Goal: Task Accomplishment & Management: Use online tool/utility

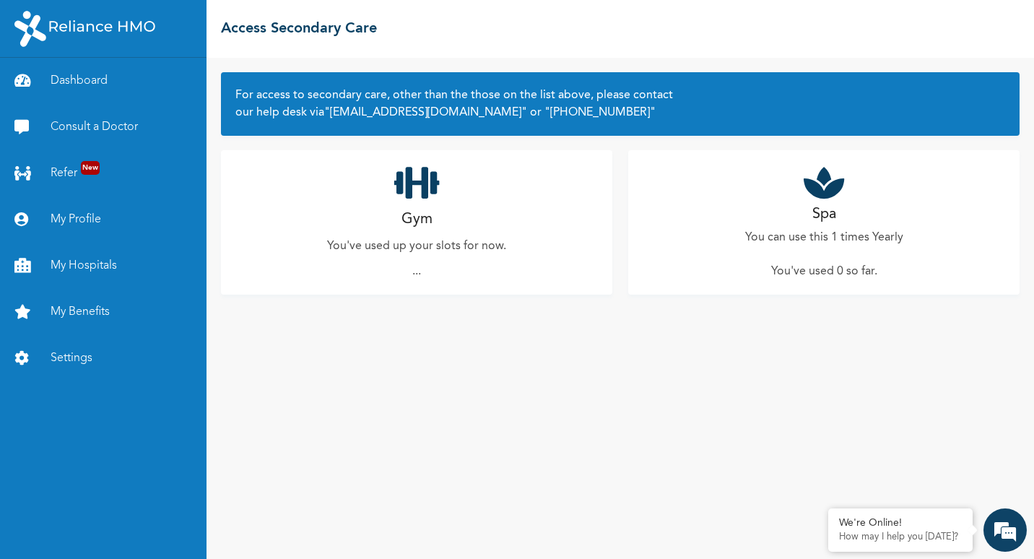
click at [410, 203] on div "Gym You've used up your slots for now. ..." at bounding box center [416, 222] width 391 height 144
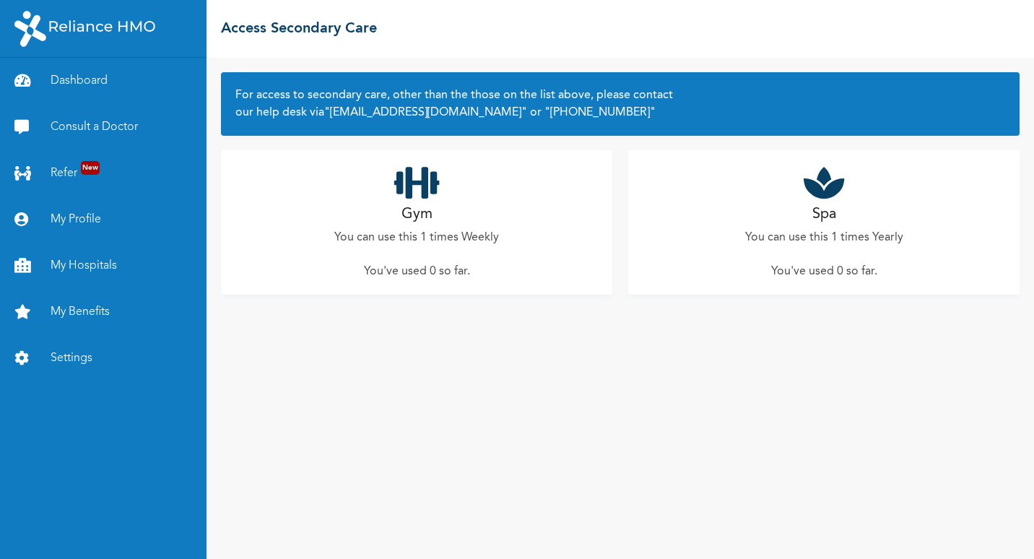
click at [424, 186] on icon at bounding box center [417, 183] width 46 height 36
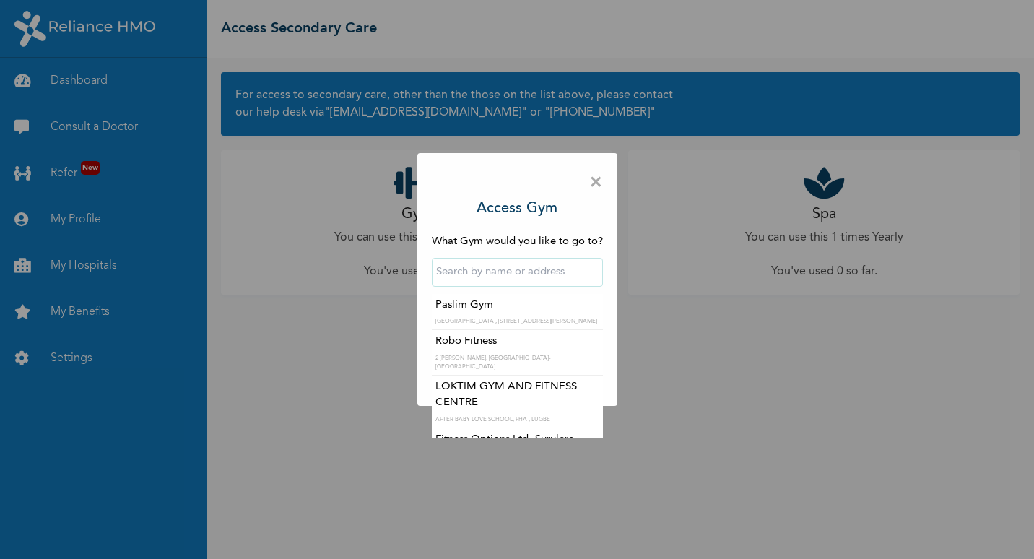
click at [509, 273] on input "text" at bounding box center [517, 272] width 171 height 29
click at [464, 277] on input "text" at bounding box center [517, 272] width 171 height 29
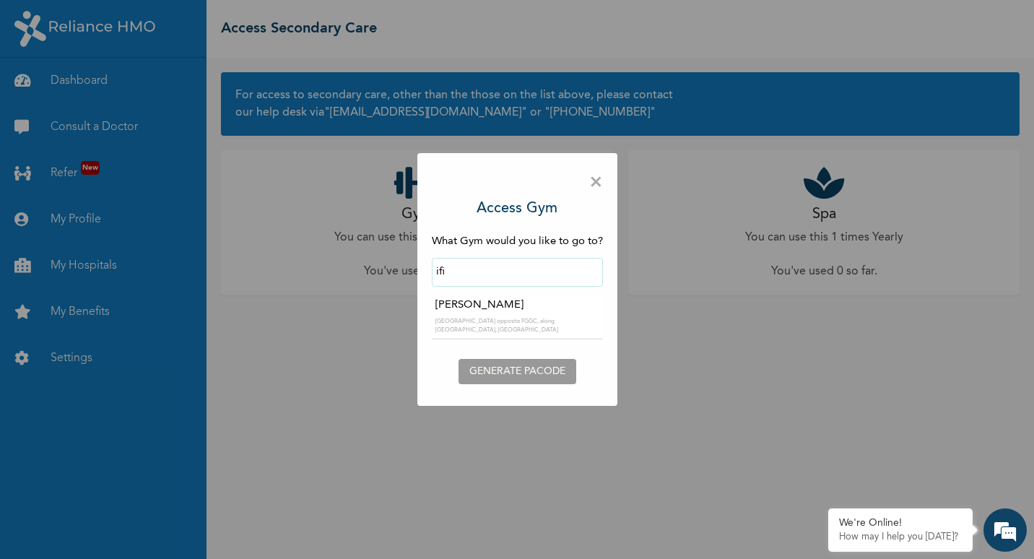
scroll to position [0, 0]
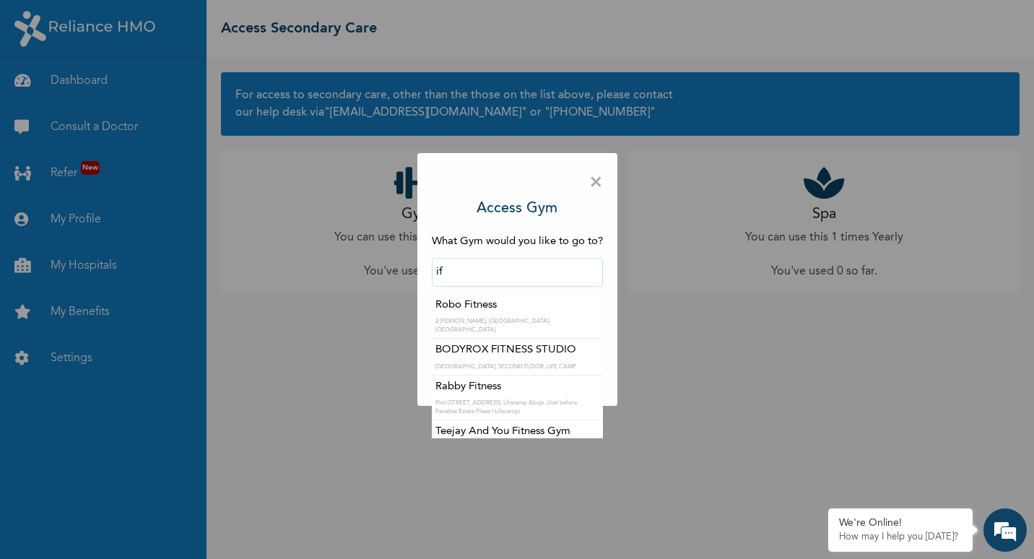
type input "i"
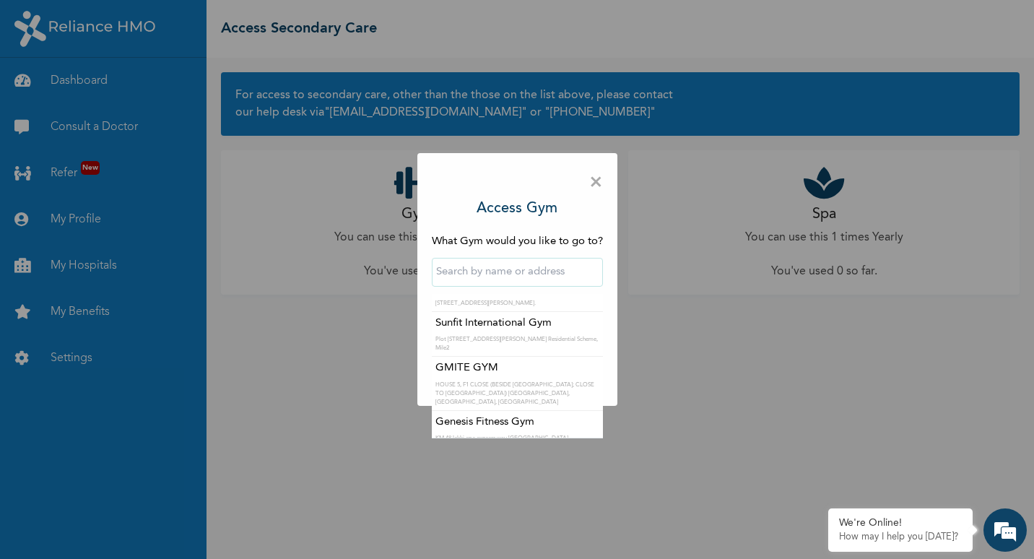
scroll to position [289, 0]
type input "Fitness plus Gym"
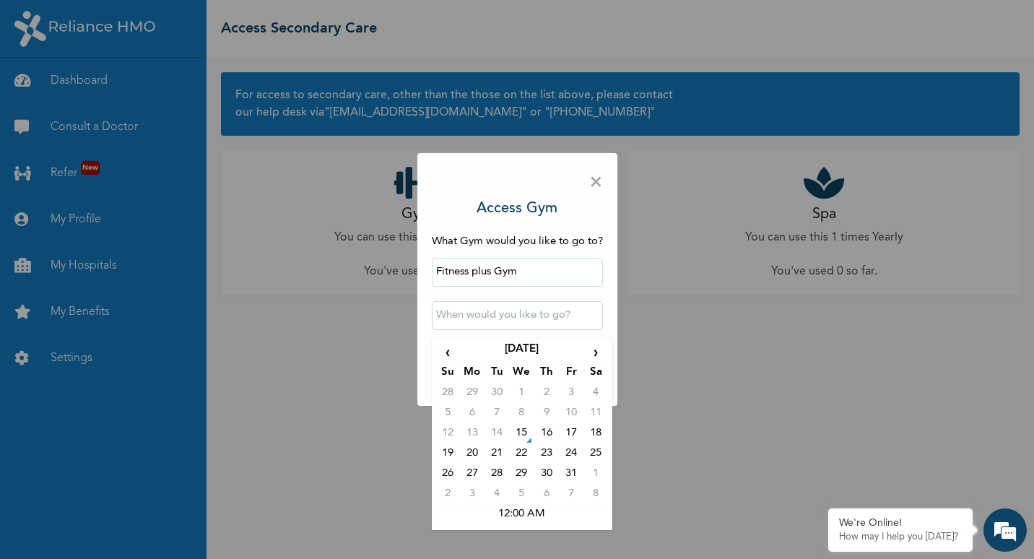
click at [522, 316] on input "text" at bounding box center [517, 315] width 171 height 29
click at [545, 433] on td "16" at bounding box center [546, 435] width 25 height 20
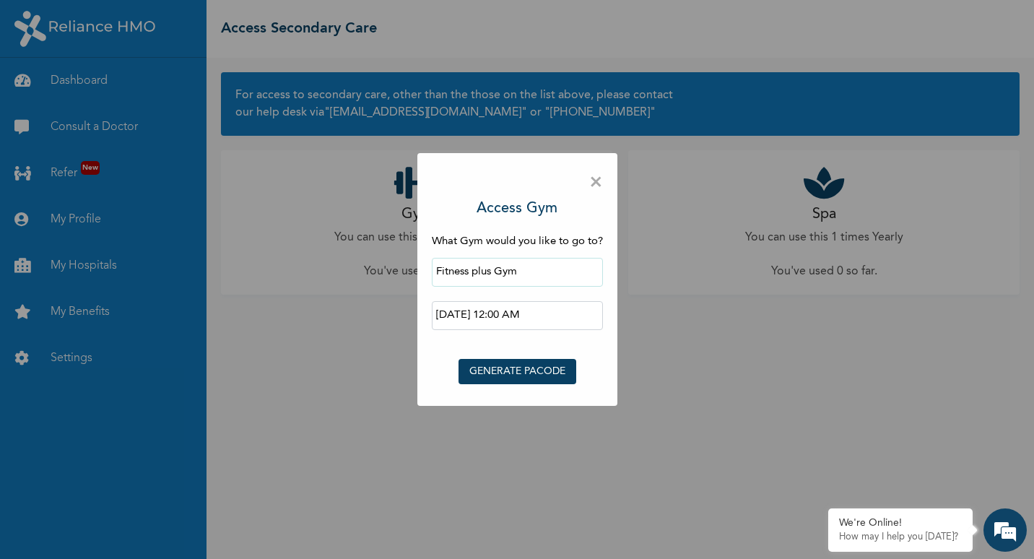
click at [558, 315] on input "2025-10-16 12:00 AM" at bounding box center [517, 315] width 171 height 29
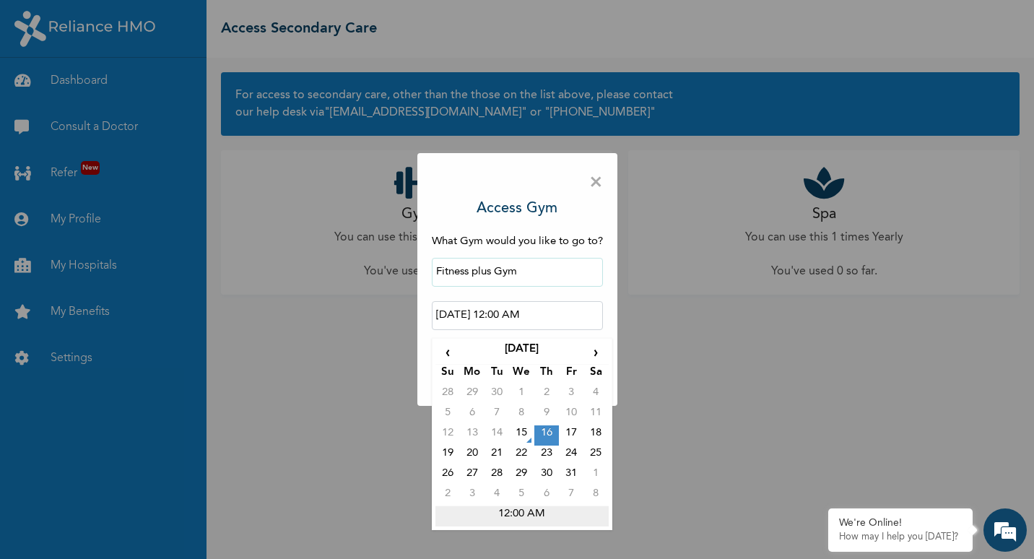
click at [512, 517] on td "12:00 AM" at bounding box center [522, 516] width 173 height 20
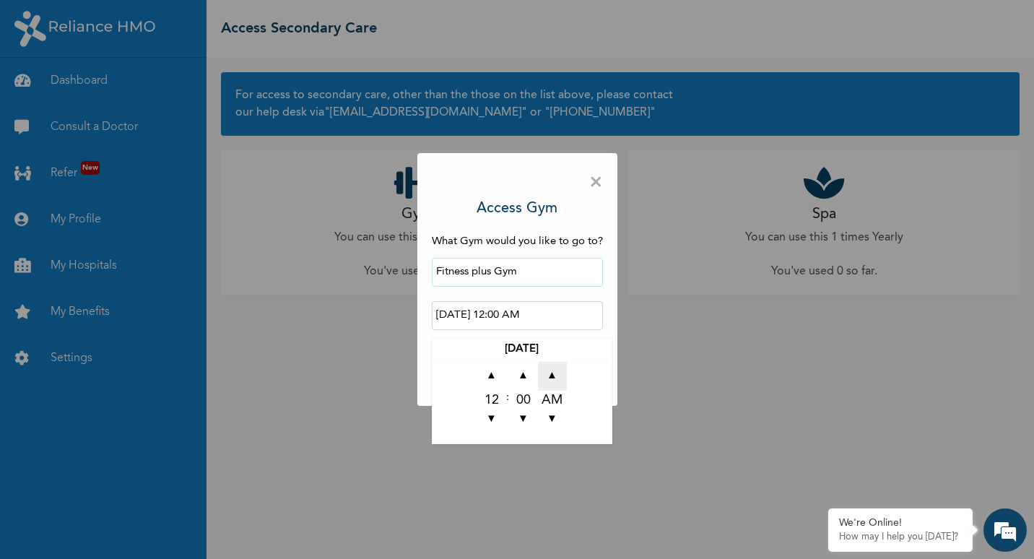
click at [548, 381] on span "▲" at bounding box center [552, 376] width 29 height 29
type input "2025-10-16 12:00 PM"
click at [576, 321] on input "2025-10-16 12:00 PM" at bounding box center [517, 315] width 171 height 29
click at [703, 386] on div "× Access Gym What Gym would you like to go to? Fitness plus Gym 2025-10-16 12:0…" at bounding box center [517, 279] width 1034 height 559
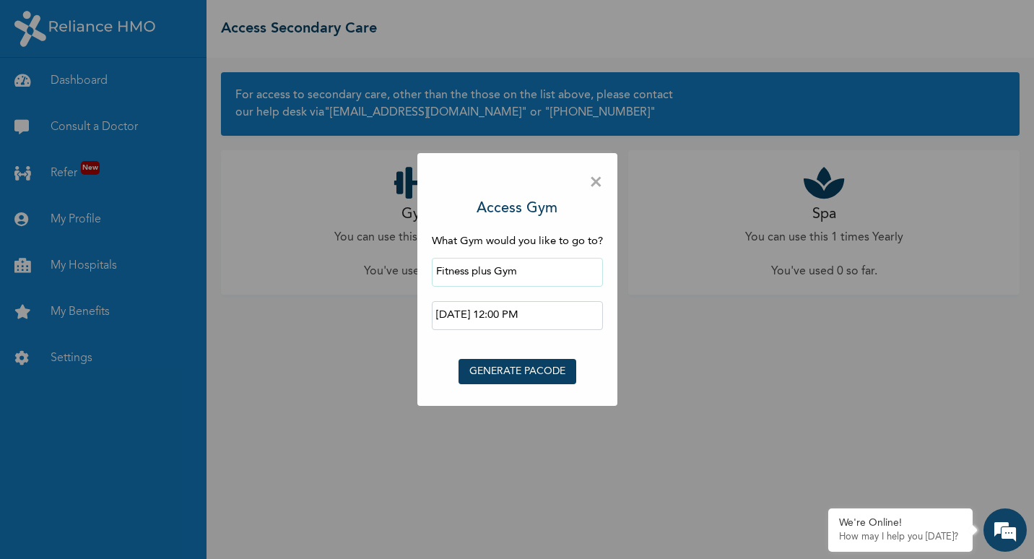
click at [543, 374] on button "GENERATE PACODE" at bounding box center [518, 371] width 118 height 25
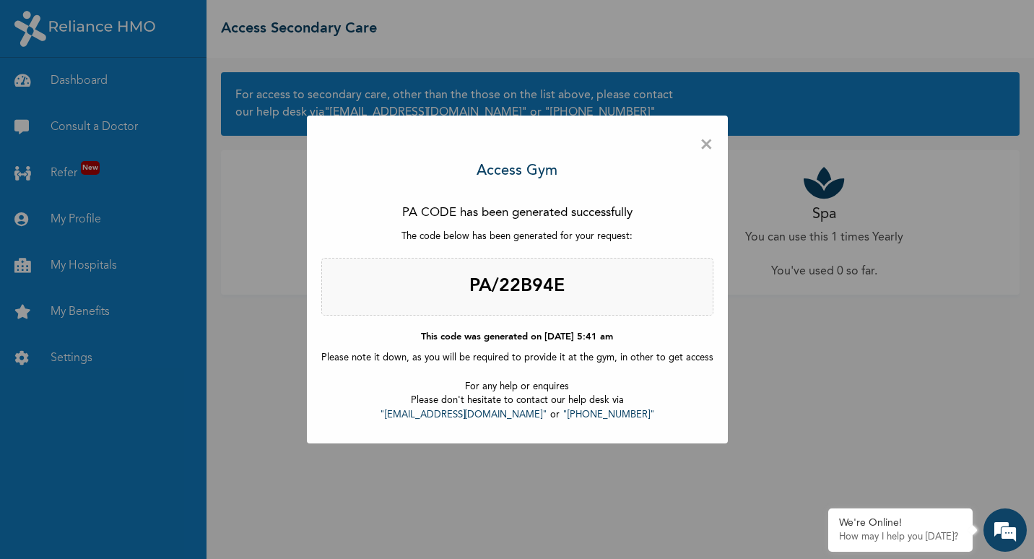
click at [701, 147] on span "×" at bounding box center [707, 145] width 14 height 30
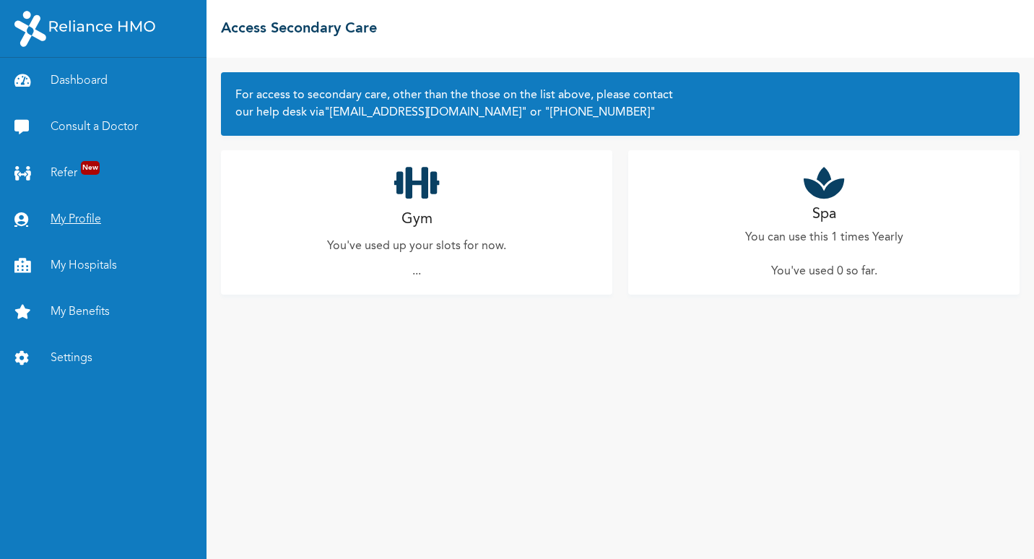
click at [66, 211] on link "My Profile" at bounding box center [103, 219] width 207 height 46
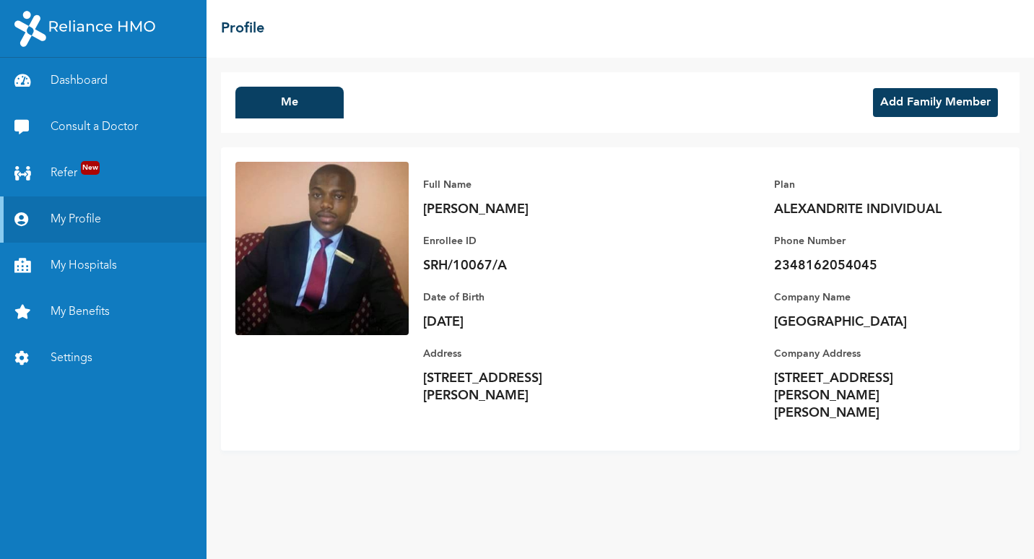
drag, startPoint x: 339, startPoint y: 235, endPoint x: 528, endPoint y: 99, distance: 233.3
click at [528, 99] on div "Me Add Family Member" at bounding box center [620, 102] width 799 height 61
drag, startPoint x: 528, startPoint y: 99, endPoint x: 547, endPoint y: 168, distance: 71.1
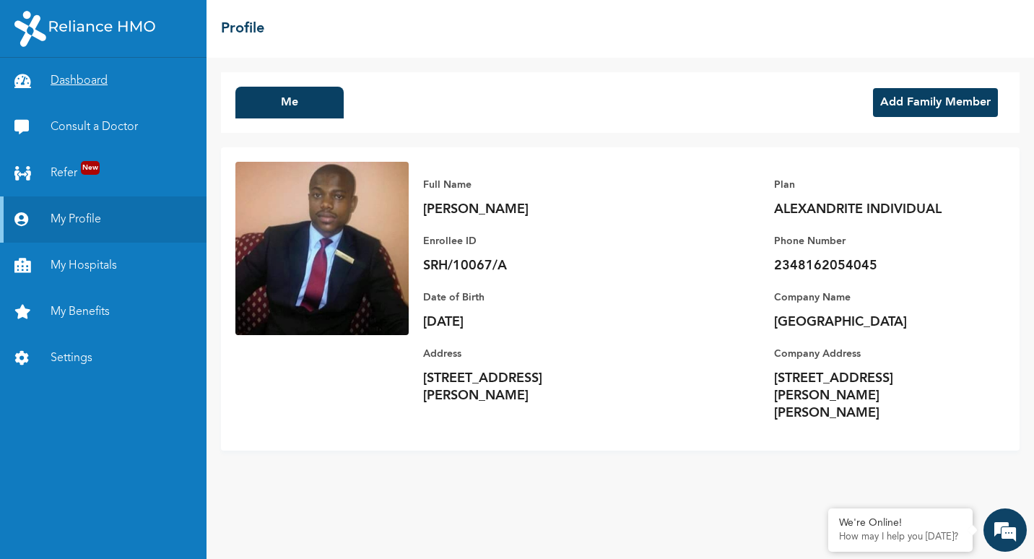
click at [82, 64] on link "Dashboard" at bounding box center [103, 81] width 207 height 46
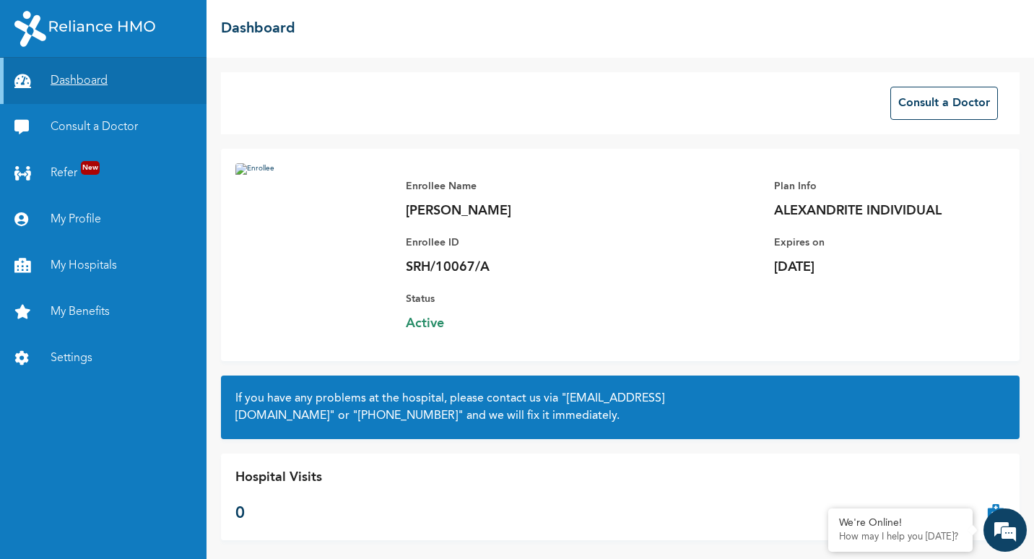
click at [94, 77] on link "Dashboard" at bounding box center [103, 81] width 207 height 46
